Goal: Information Seeking & Learning: Learn about a topic

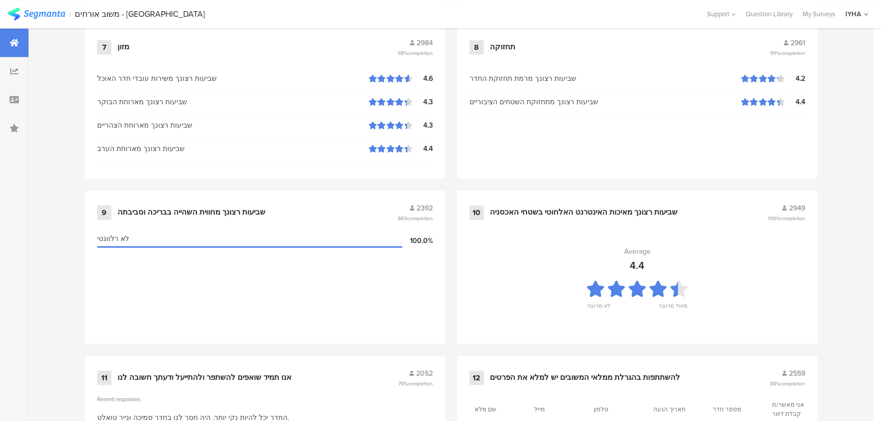
scroll to position [1069, 0]
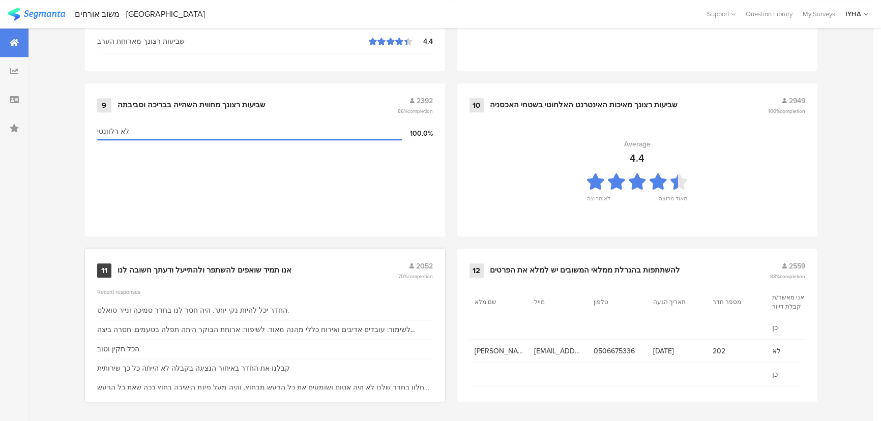
click at [244, 261] on div "11 אנו תמיד שואפים להשתפר ולהתייעל ודעתך חשובה לנו 2052 70% completion" at bounding box center [265, 270] width 336 height 19
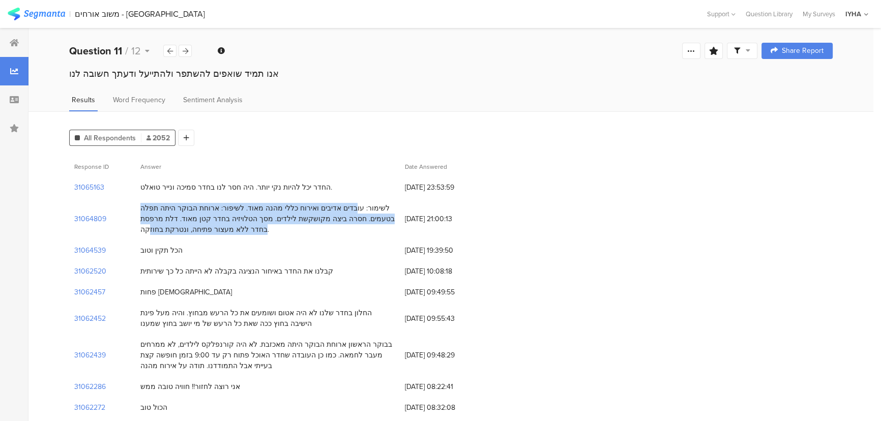
drag, startPoint x: 377, startPoint y: 207, endPoint x: 164, endPoint y: 236, distance: 215.2
click at [164, 236] on div "לשימור: עובדים אדיבים ואירוח כללי מהנה מאוד. לשיפור: ארוחת הבוקר היתה תפלה בטעמ…" at bounding box center [267, 219] width 265 height 42
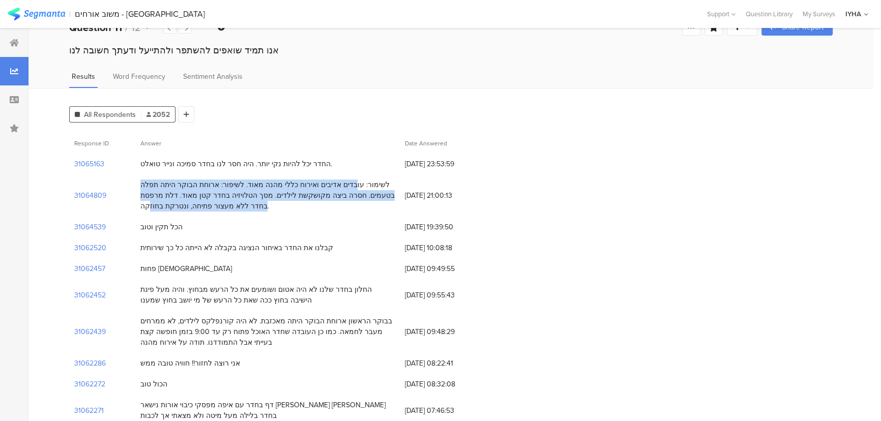
scroll to position [46, 0]
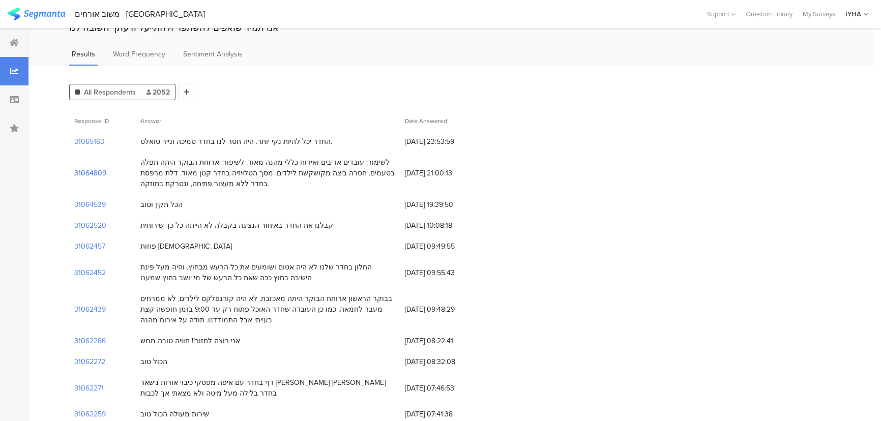
click at [80, 174] on section "31064809" at bounding box center [90, 173] width 32 height 11
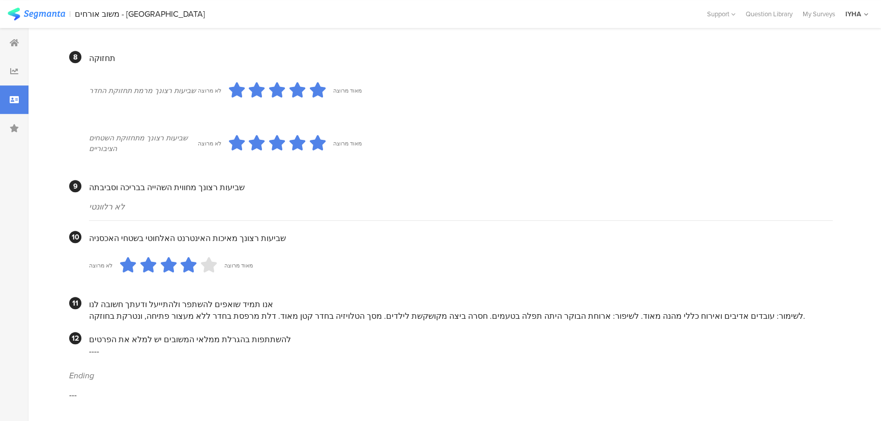
scroll to position [451, 0]
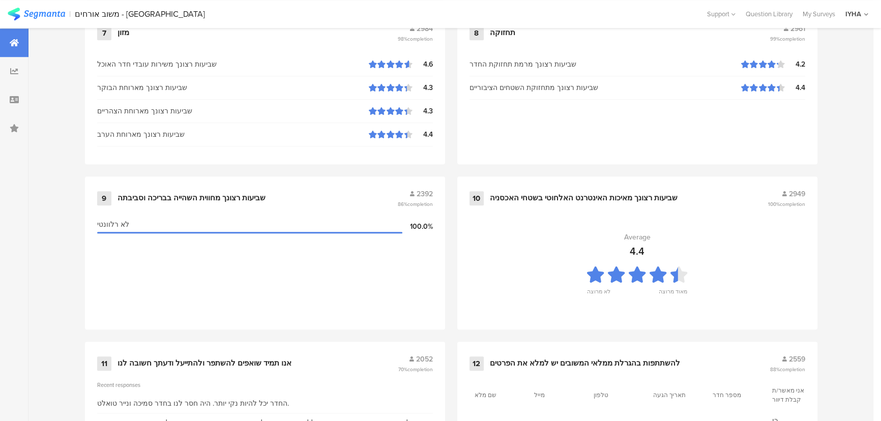
scroll to position [1069, 0]
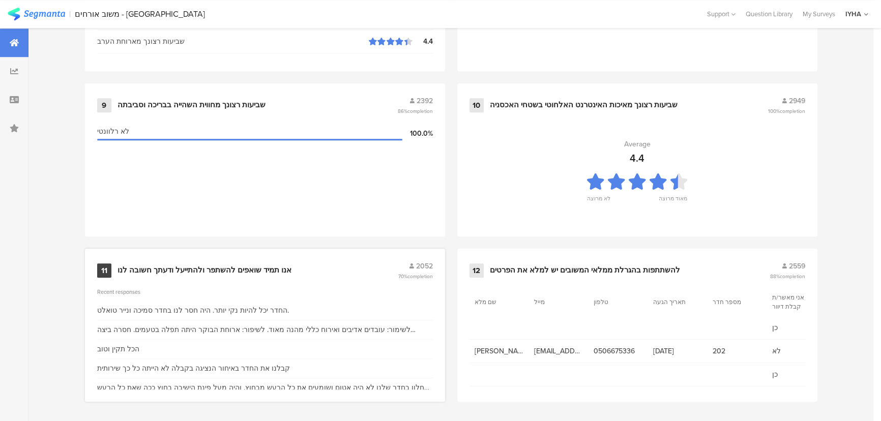
click at [246, 267] on div "אנו תמיד שואפים להשתפר ולהתייעל ודעתך חשובה לנו" at bounding box center [205, 271] width 174 height 10
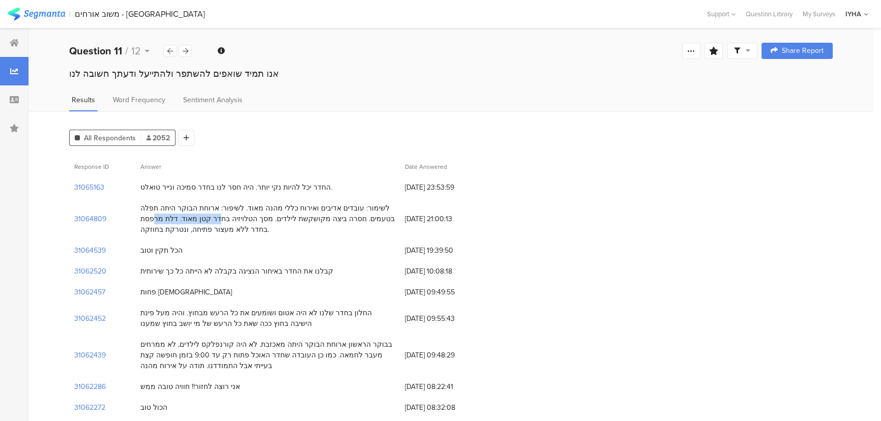
drag, startPoint x: 276, startPoint y: 220, endPoint x: 218, endPoint y: 223, distance: 58.1
click at [218, 223] on div "לשימור: עובדים אדיבים ואירוח כללי מהנה מאוד. לשיפור: ארוחת הבוקר היתה תפלה בטעמ…" at bounding box center [267, 219] width 254 height 32
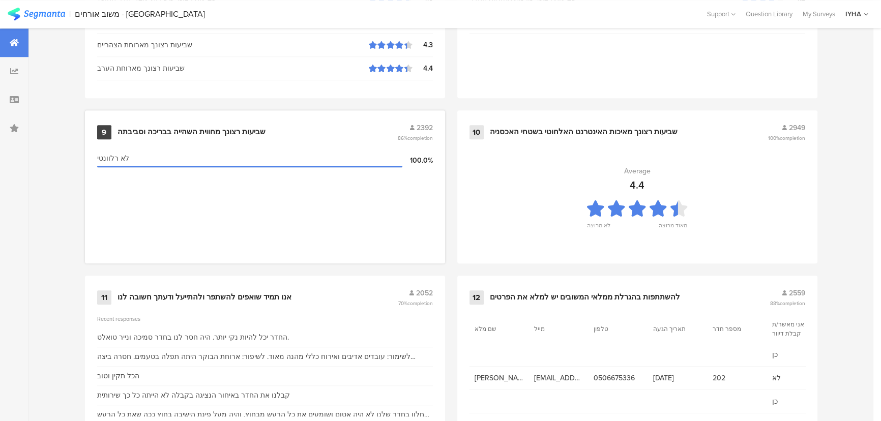
scroll to position [1069, 0]
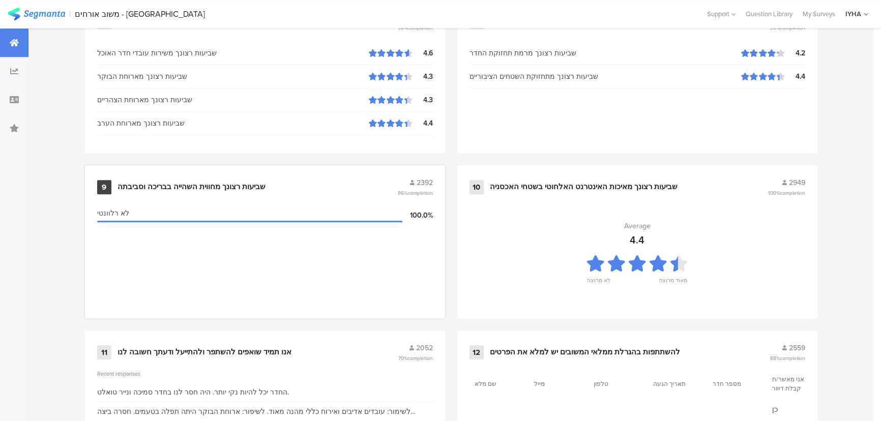
scroll to position [1069, 0]
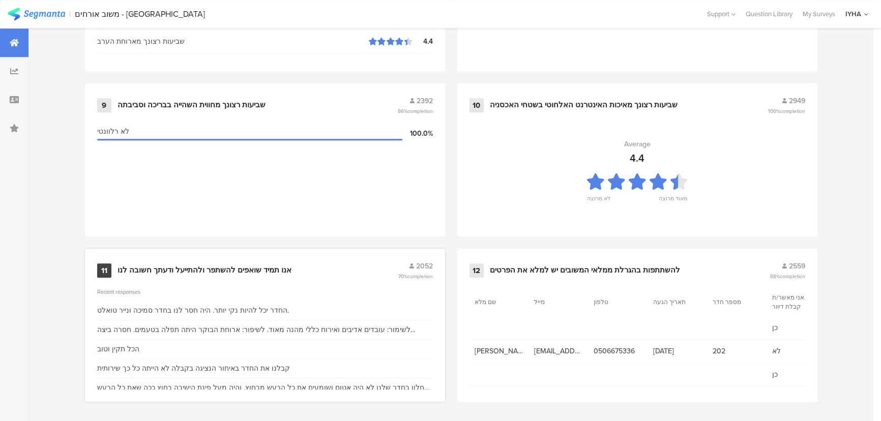
click at [203, 253] on div "11 אנו תמיד שואפים להשתפר ולהתייעל ודעתך חשובה לנו 2052 70% completion Recent r…" at bounding box center [265, 325] width 360 height 153
click at [212, 274] on div "11 אנו תמיד שואפים להשתפר ולהתייעל ודעתך חשובה לנו 2052 70% completion" at bounding box center [265, 270] width 336 height 19
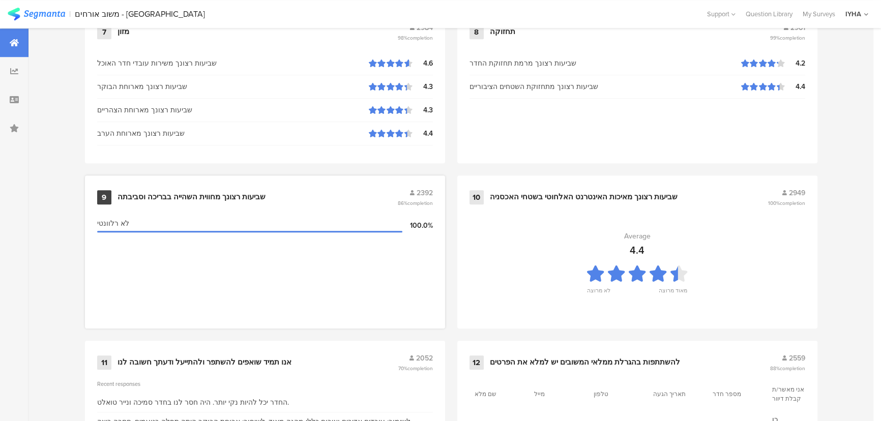
scroll to position [1069, 0]
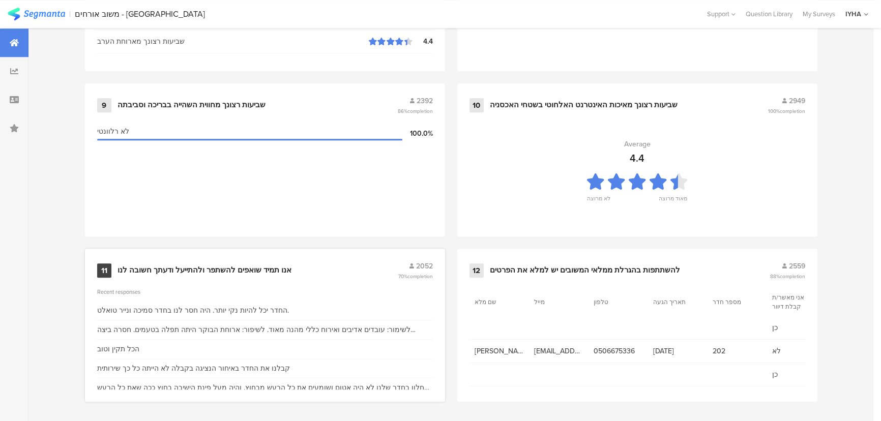
click at [248, 266] on div "אנו תמיד שואפים להשתפר ולהתייעל ודעתך חשובה לנו" at bounding box center [205, 271] width 174 height 10
click at [234, 271] on div "אנו תמיד שואפים להשתפר ולהתייעל ודעתך חשובה לנו" at bounding box center [205, 271] width 174 height 10
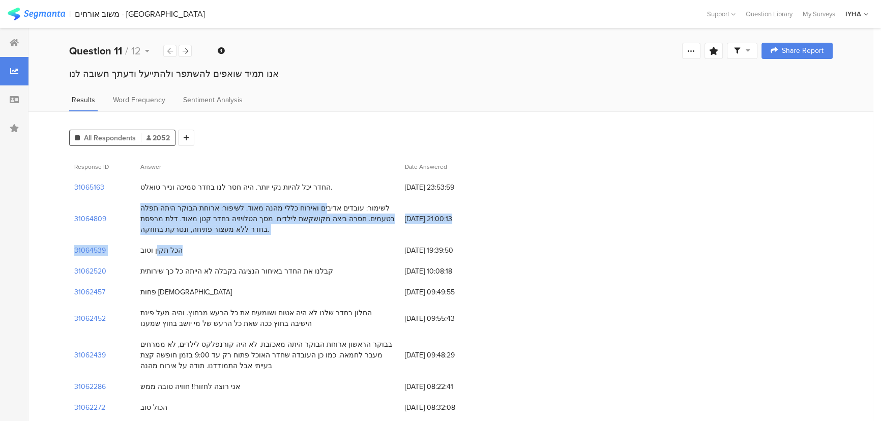
drag, startPoint x: 351, startPoint y: 209, endPoint x: 171, endPoint y: 256, distance: 185.1
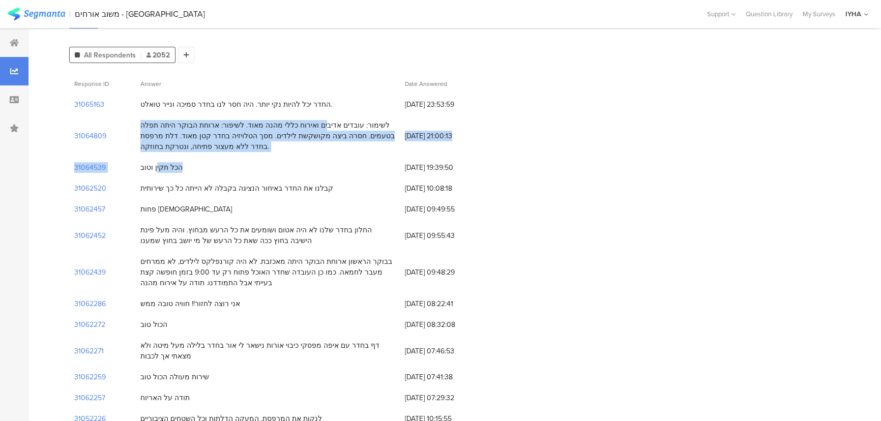
scroll to position [92, 0]
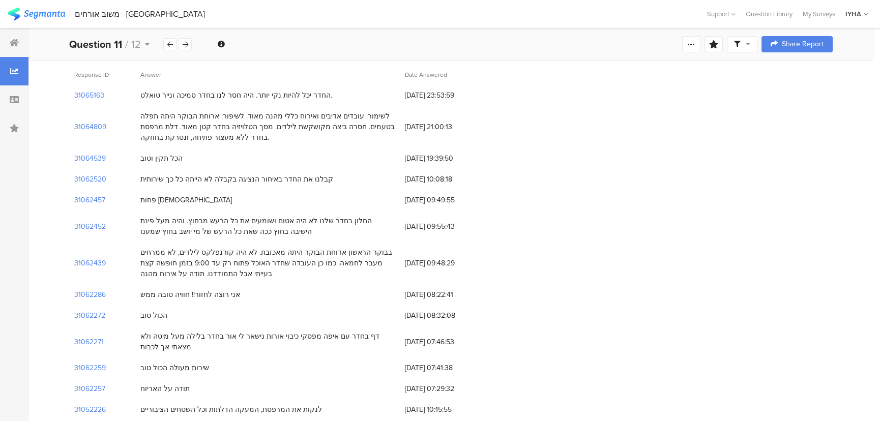
click at [188, 150] on div "הכל תקין וטוב" at bounding box center [267, 158] width 265 height 21
drag, startPoint x: 286, startPoint y: 178, endPoint x: 339, endPoint y: 356, distance: 185.3
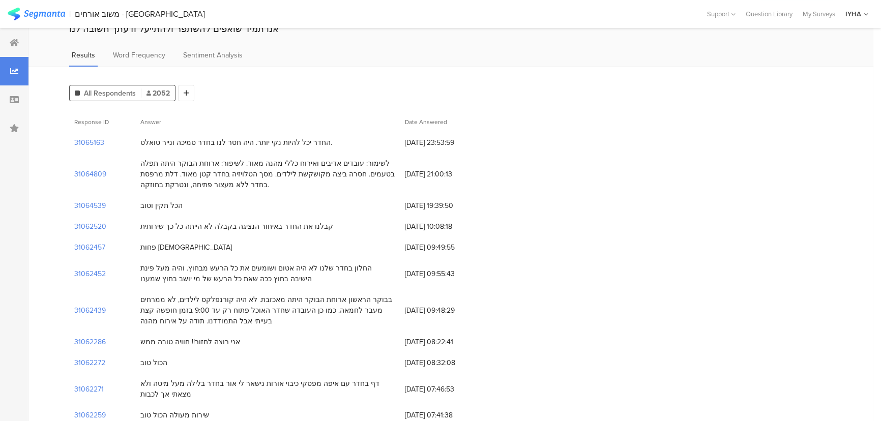
scroll to position [0, 0]
